Goal: Navigation & Orientation: Find specific page/section

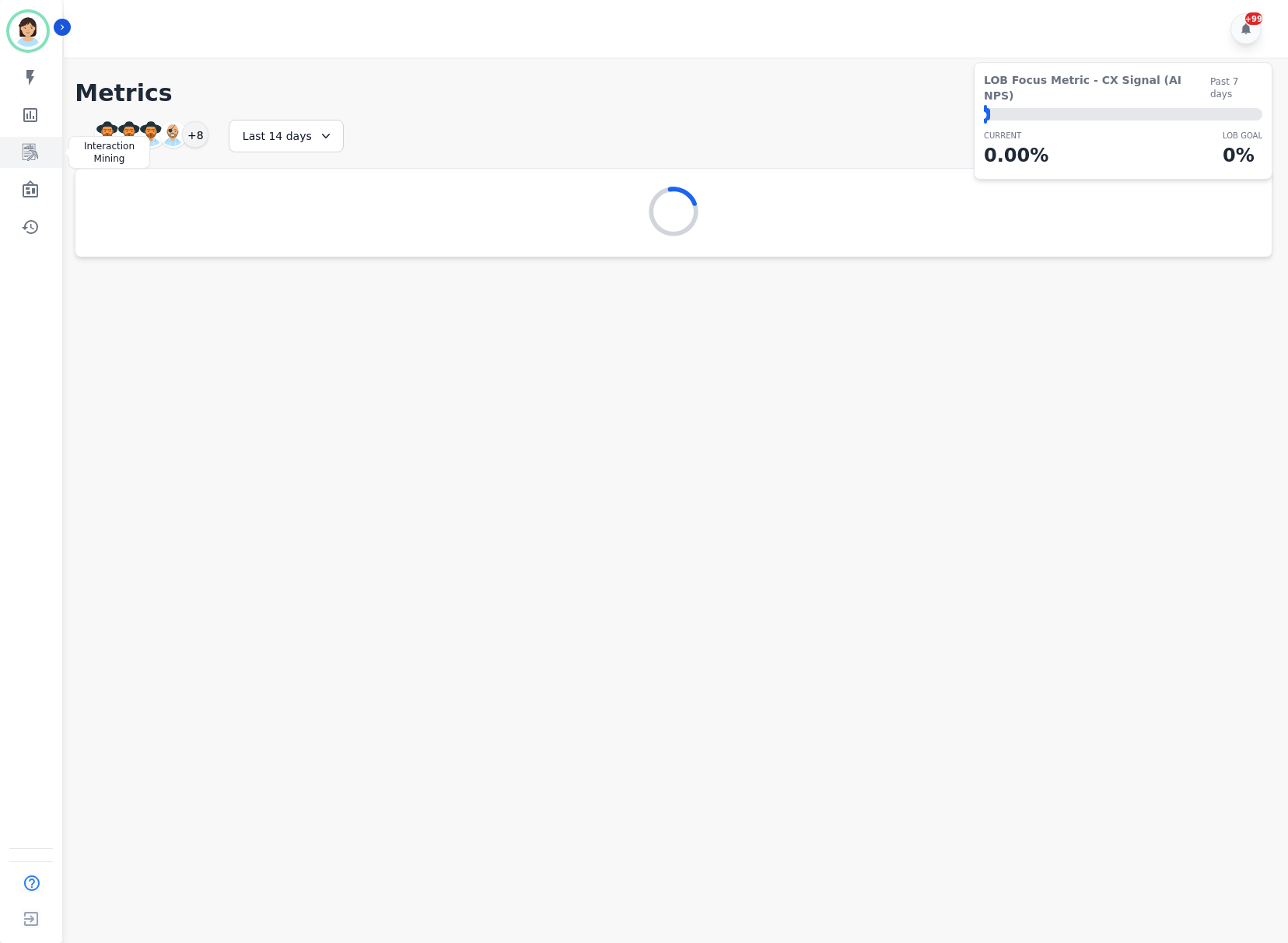
click at [28, 141] on link "Sidebar" at bounding box center [33, 152] width 60 height 31
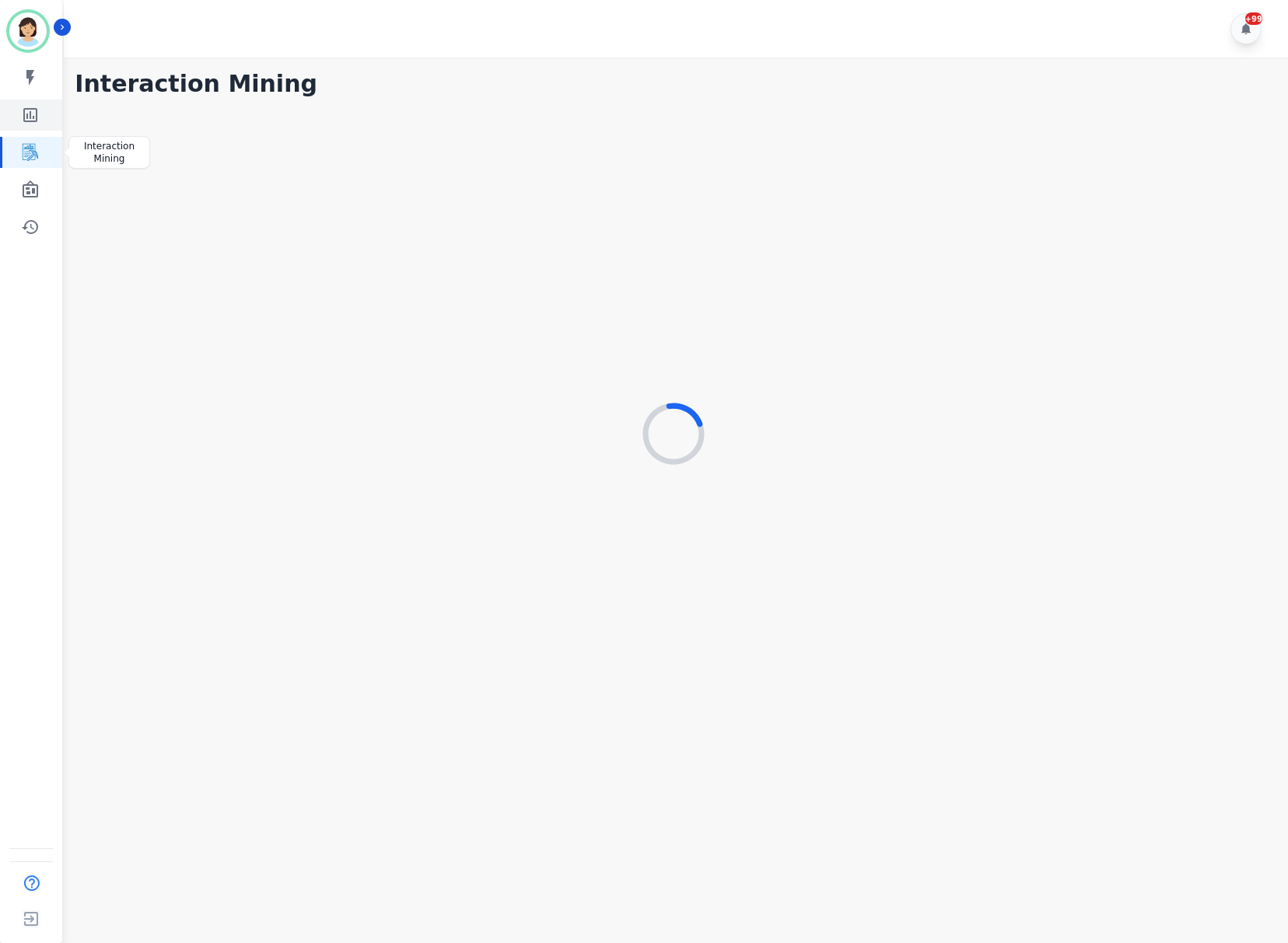
click at [22, 107] on icon "Sidebar" at bounding box center [30, 115] width 18 height 18
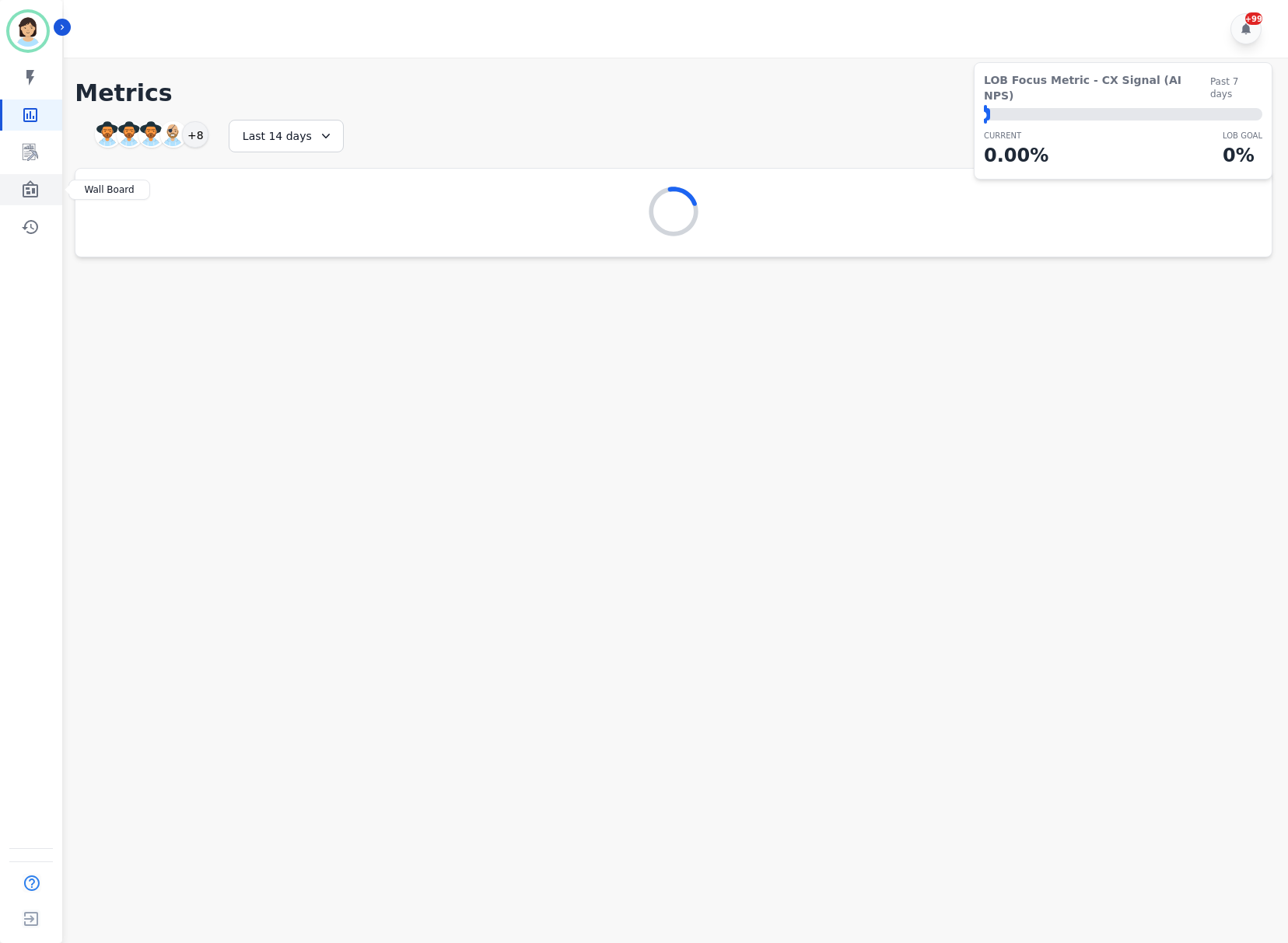
click at [39, 194] on link "Sidebar" at bounding box center [33, 190] width 60 height 31
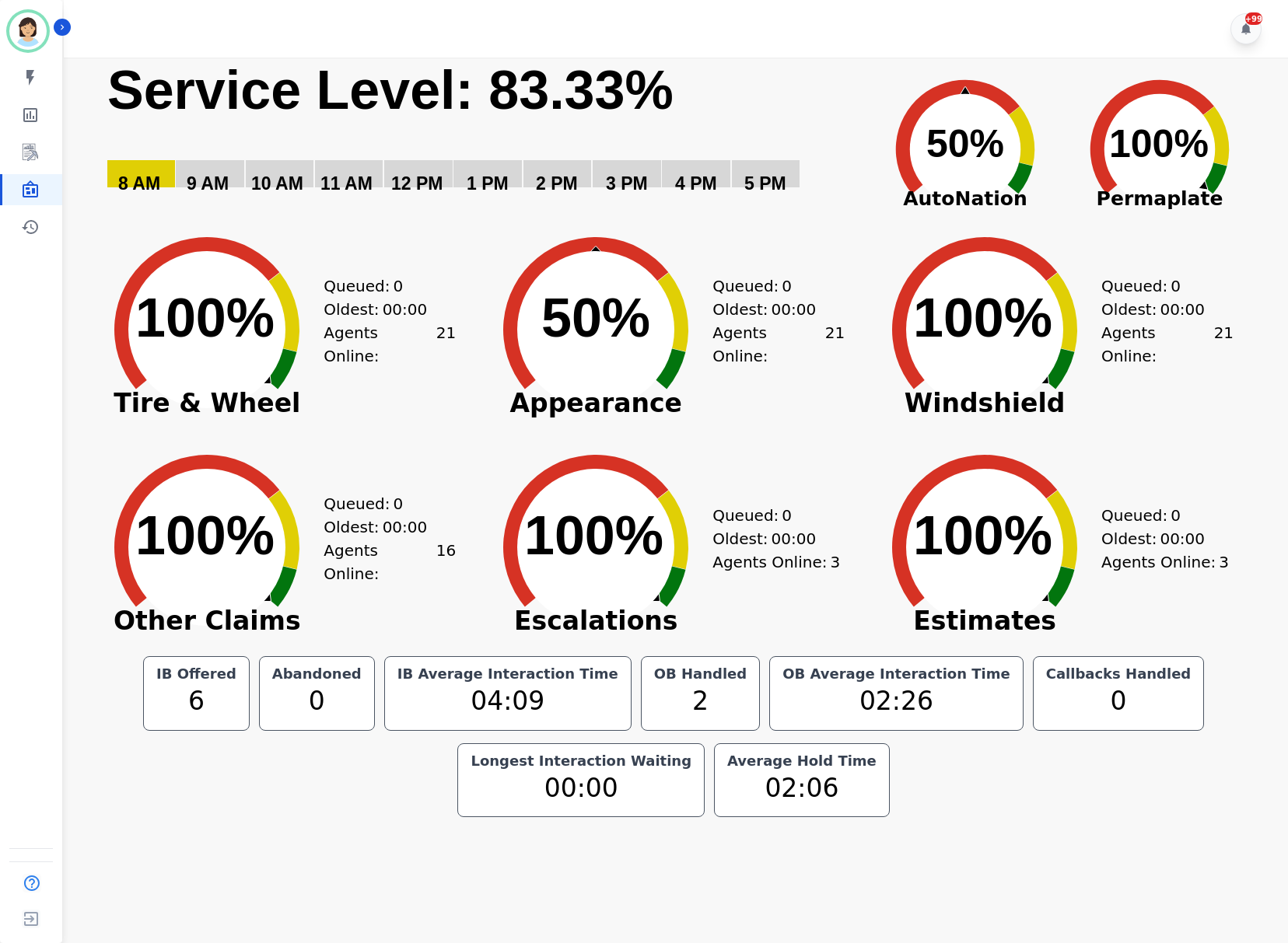
click at [520, 98] on text "Service Level: 83.33%" at bounding box center [390, 90] width 566 height 61
click at [296, 41] on div "+99" at bounding box center [677, 28] width 1229 height 58
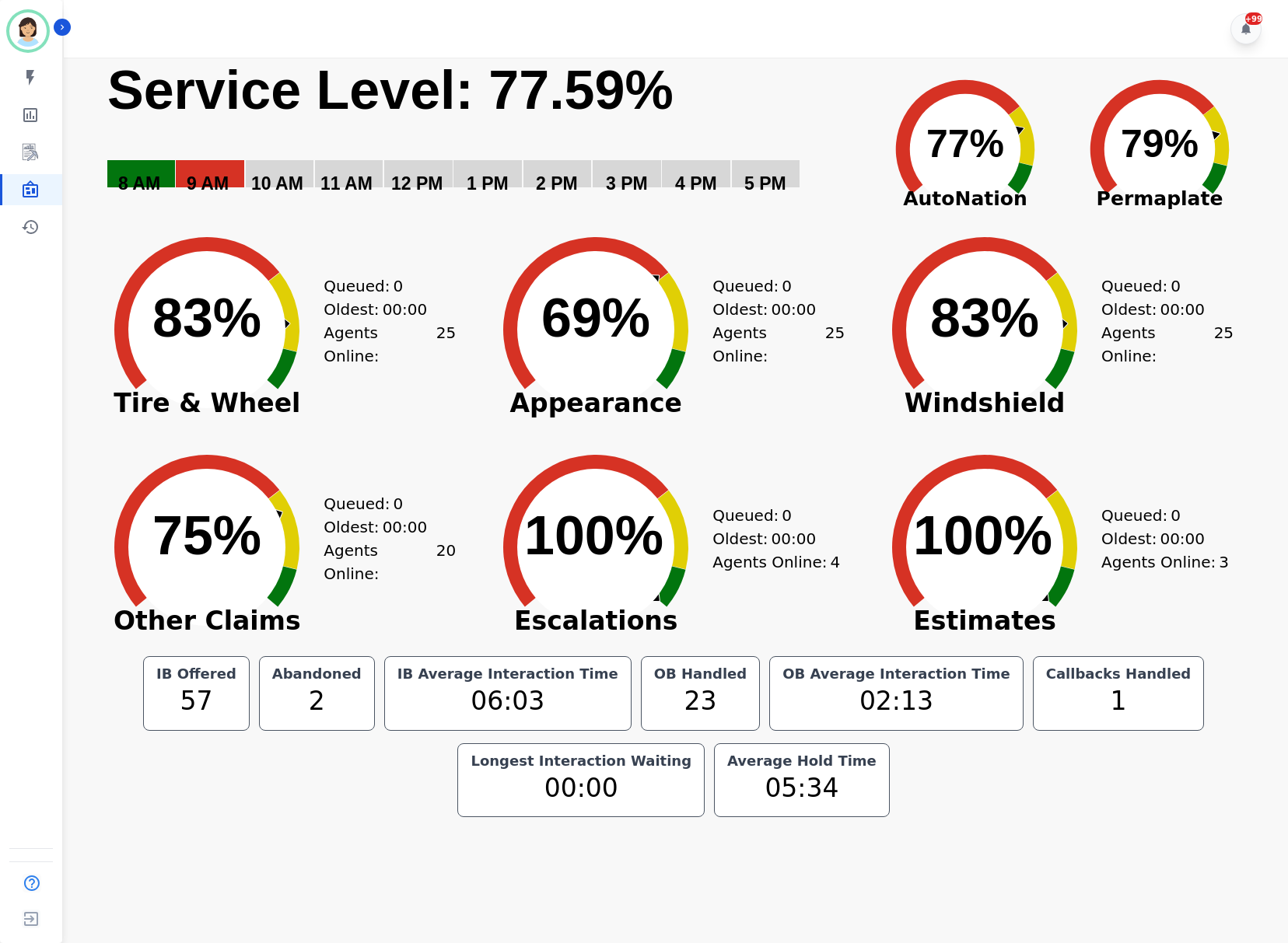
click at [763, 97] on rect "Service Level: 0%" at bounding box center [482, 137] width 752 height 160
